Goal: Check status: Check status

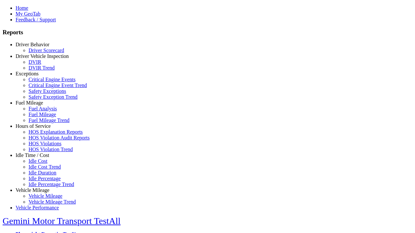
click at [37, 47] on link "Driver Behavior" at bounding box center [33, 45] width 34 height 6
click at [42, 53] on link "Driver Scorecard" at bounding box center [47, 51] width 36 height 6
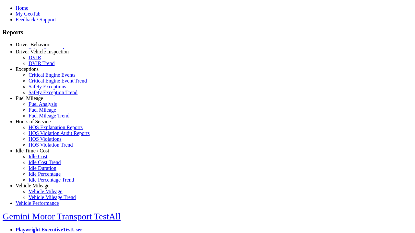
select select "**"
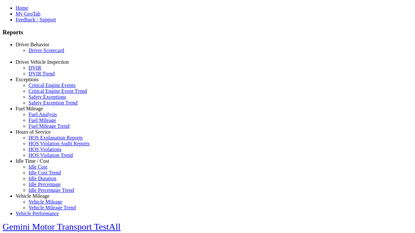
scroll to position [135, 0]
